Goal: Task Accomplishment & Management: Manage account settings

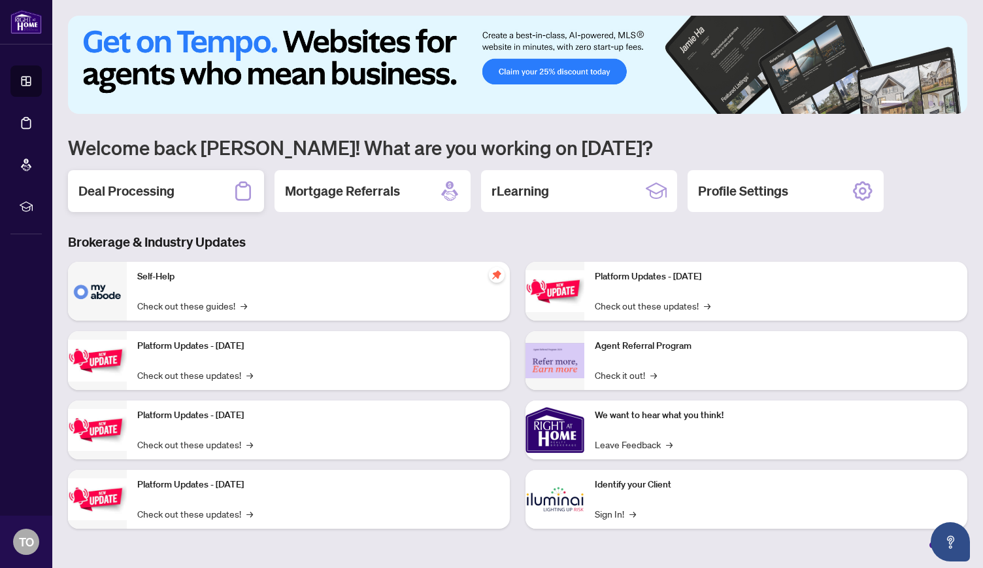
click at [119, 187] on h2 "Deal Processing" at bounding box center [126, 191] width 96 height 18
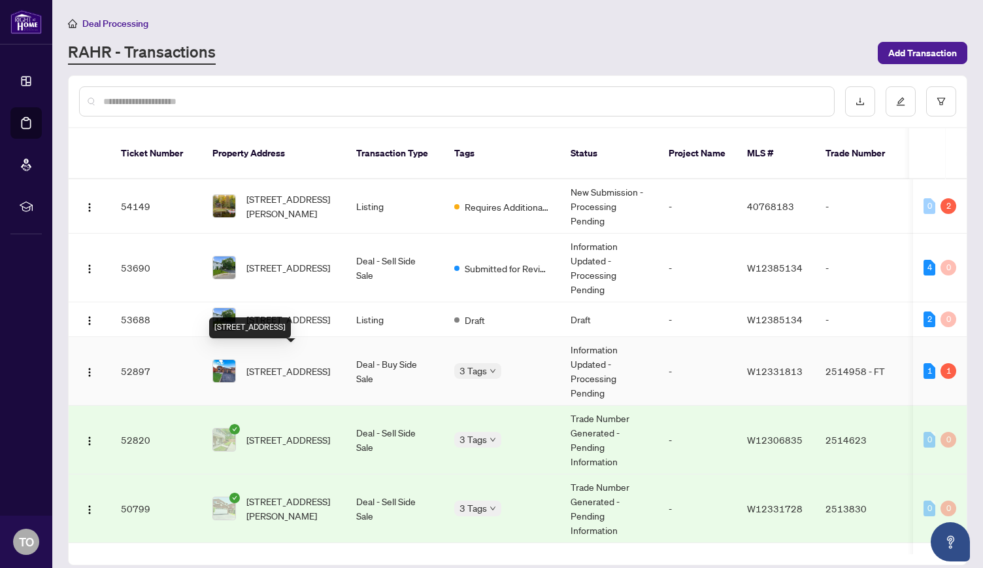
click at [282, 364] on span "[STREET_ADDRESS]" at bounding box center [289, 371] width 84 height 14
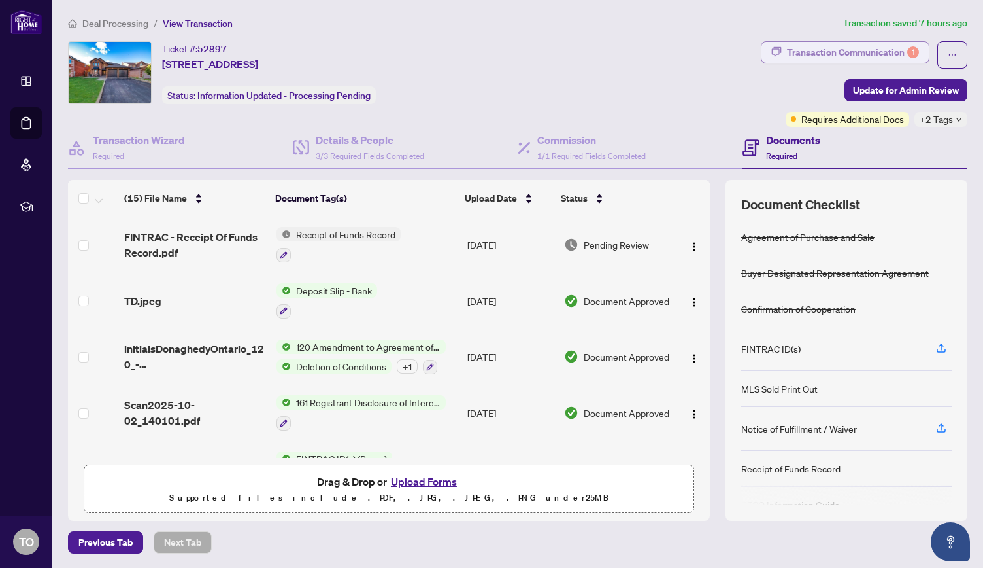
click at [801, 50] on div "Transaction Communication 1" at bounding box center [853, 52] width 132 height 21
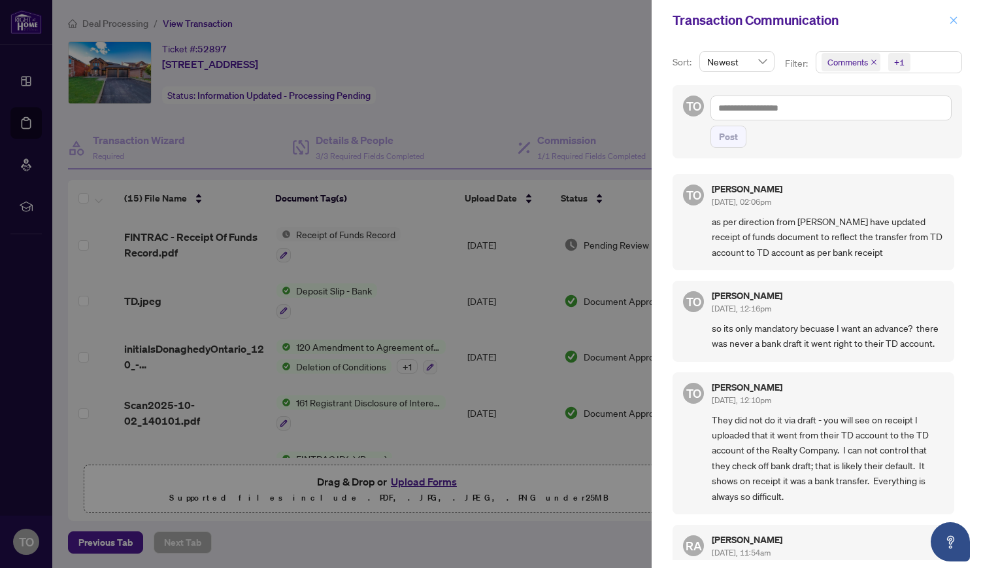
click at [957, 14] on span "button" at bounding box center [953, 20] width 9 height 21
